Goal: Task Accomplishment & Management: Complete application form

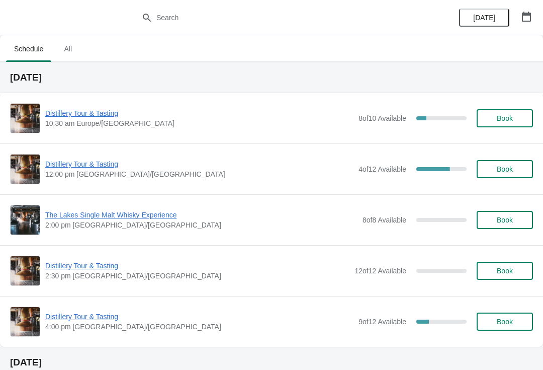
click at [500, 170] on span "Book" at bounding box center [505, 169] width 16 height 8
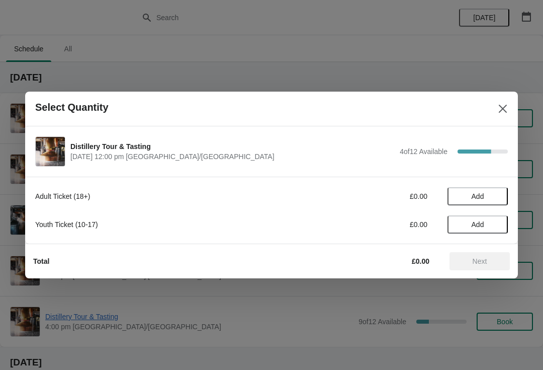
click at [484, 199] on span "Add" at bounding box center [478, 196] width 13 height 8
click at [497, 192] on icon at bounding box center [495, 196] width 11 height 11
click at [486, 256] on button "Next" at bounding box center [480, 261] width 60 height 18
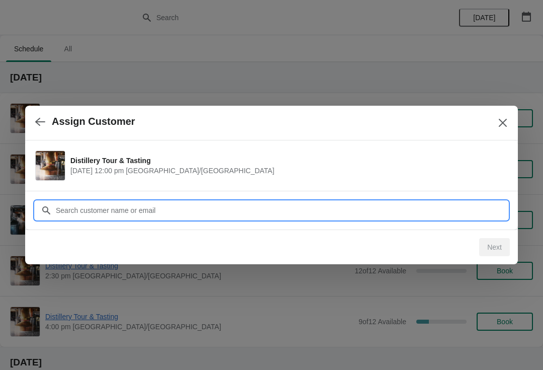
click at [249, 211] on input "Customer" at bounding box center [281, 210] width 453 height 18
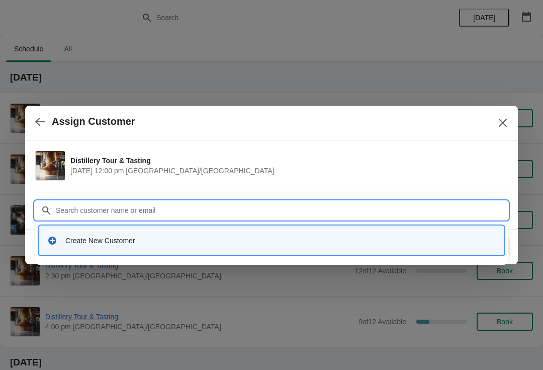
click at [275, 240] on div "Create New Customer" at bounding box center [280, 240] width 431 height 10
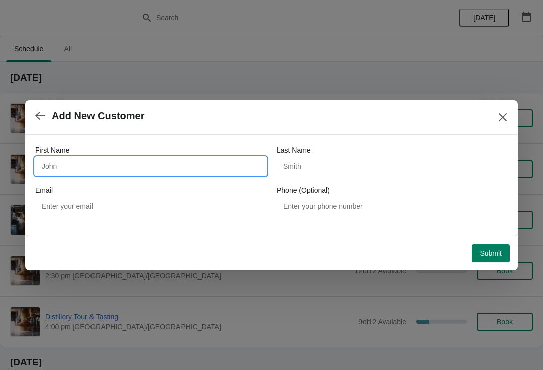
click at [182, 169] on input "First Name" at bounding box center [150, 166] width 231 height 18
type input "[PERSON_NAME]"
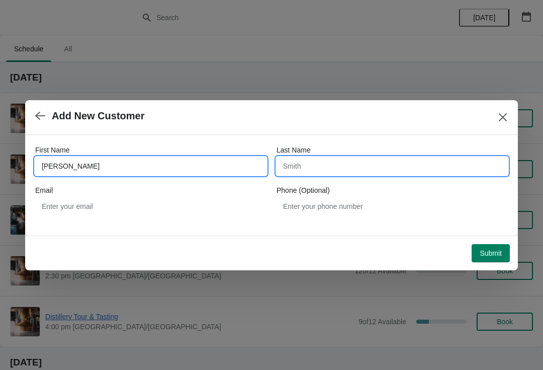
click at [321, 161] on input "Last Name" at bounding box center [392, 166] width 231 height 18
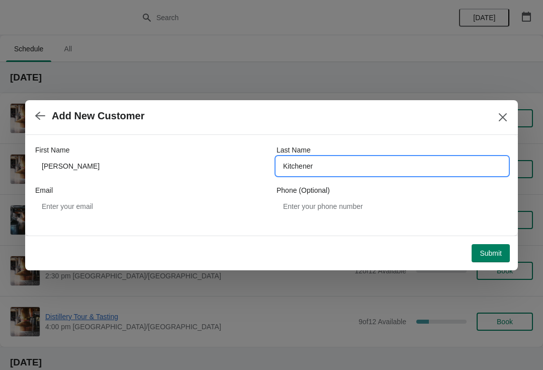
type input "Kitchener"
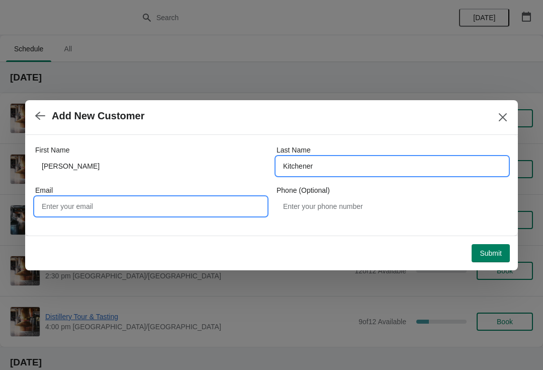
click at [152, 206] on input "Email" at bounding box center [150, 206] width 231 height 18
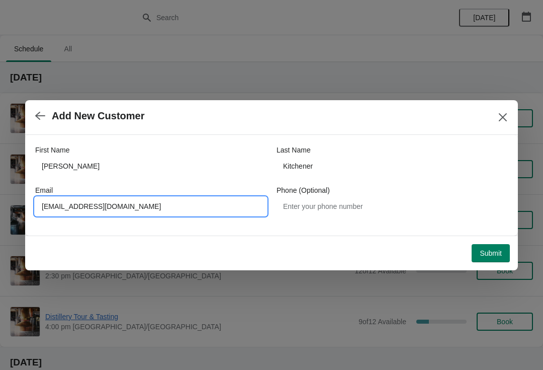
type input "[EMAIL_ADDRESS][DOMAIN_NAME]"
click at [487, 257] on span "Submit" at bounding box center [491, 253] width 22 height 8
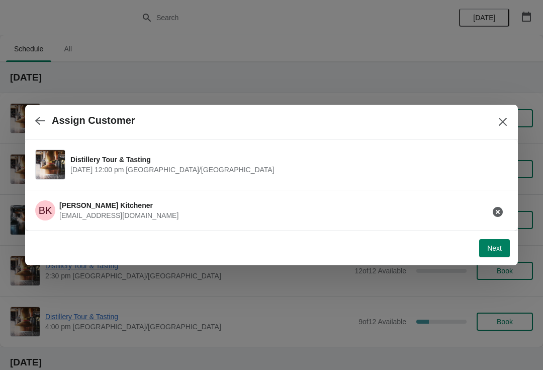
click at [492, 244] on span "Next" at bounding box center [494, 248] width 15 height 8
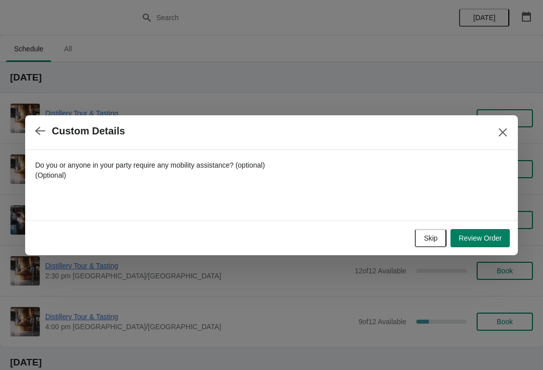
click at [470, 234] on span "Review Order" at bounding box center [480, 238] width 43 height 8
